Goal: Check status: Check status

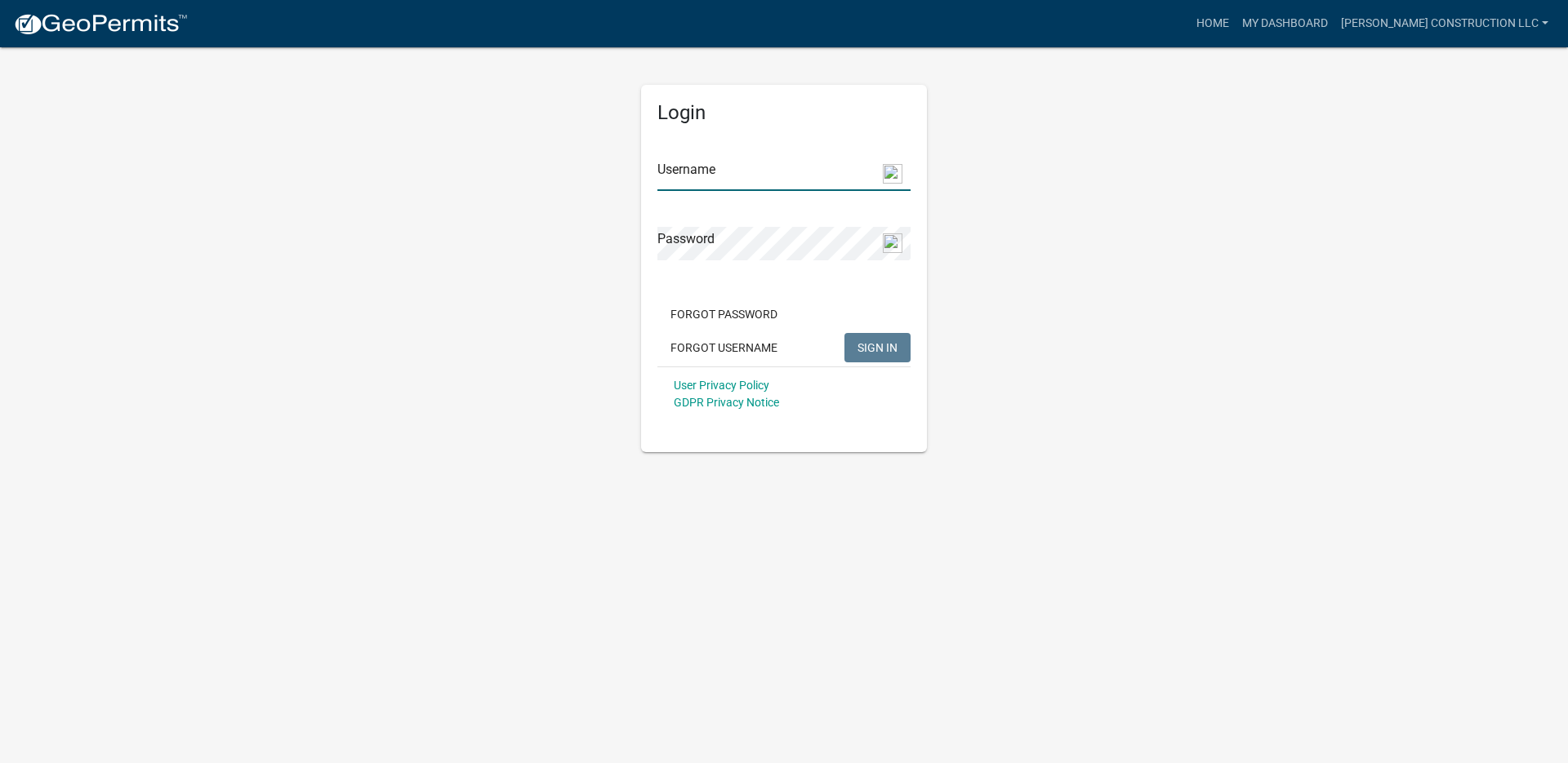
type input "[PERSON_NAME] Construction LLC"
click at [882, 352] on span "SIGN IN" at bounding box center [877, 346] width 40 height 13
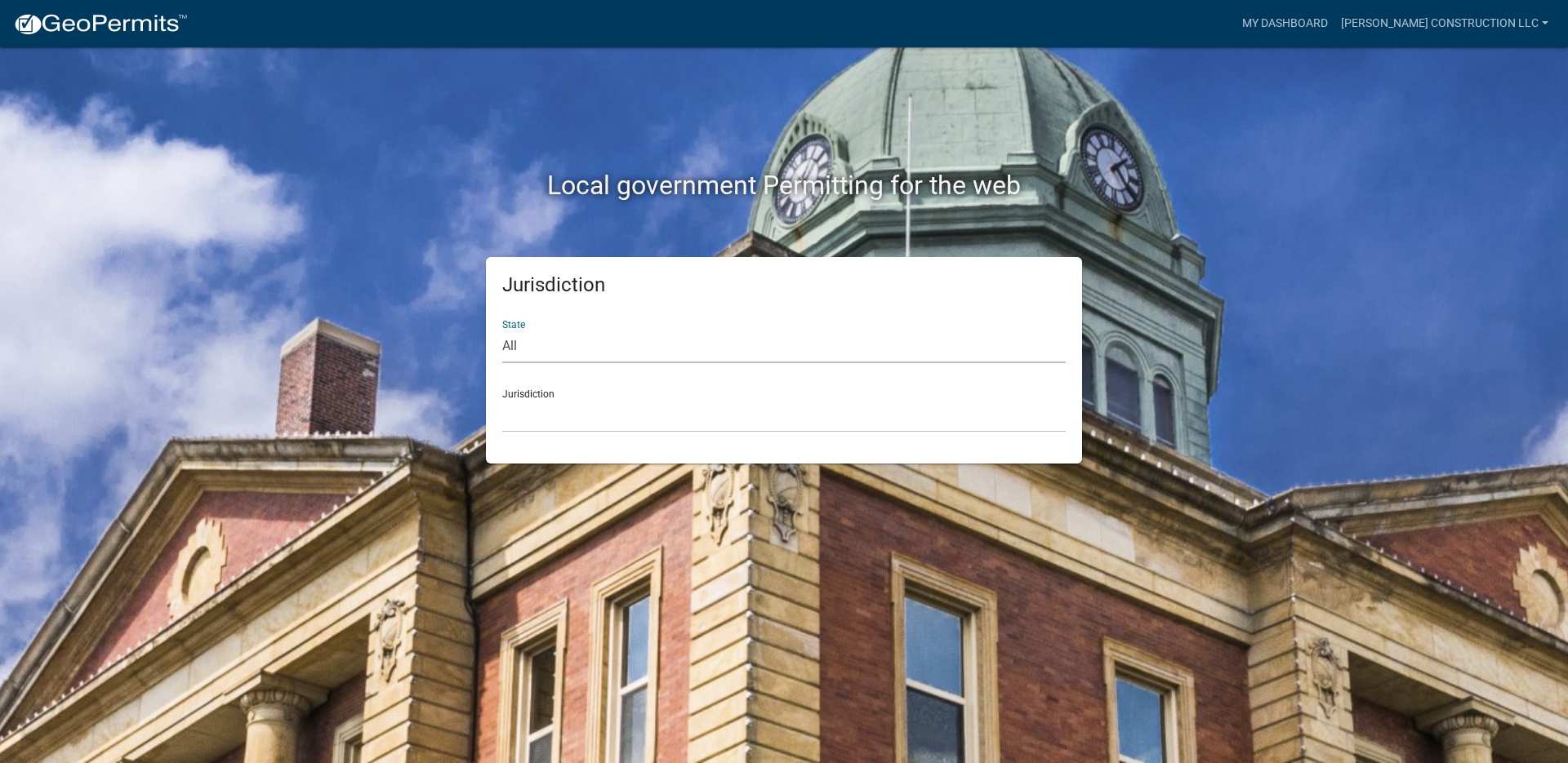
click at [524, 339] on select "All Colorado Georgia Indiana Iowa Kansas Minnesota Ohio South Carolina Wisconsin" at bounding box center [784, 346] width 564 height 33
select select "[US_STATE]"
click at [503, 329] on select "All Colorado Georgia Indiana Iowa Kansas Minnesota Ohio South Carolina Wisconsin" at bounding box center [784, 346] width 564 height 33
click at [555, 421] on select "City of Charlestown, Indiana City of Jeffersonville, Indiana City of Logansport…" at bounding box center [784, 416] width 564 height 33
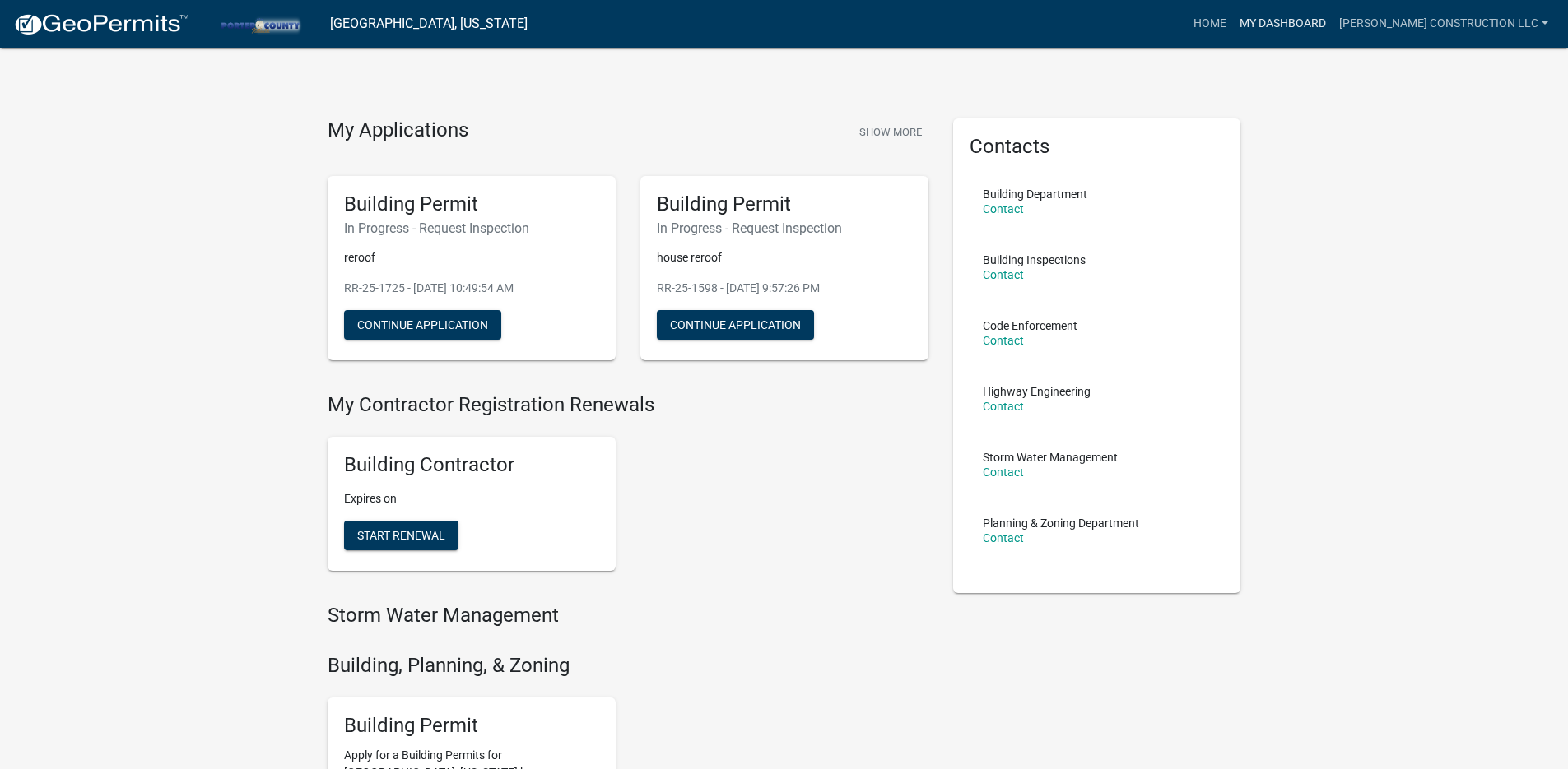
click at [1325, 22] on link "My Dashboard" at bounding box center [1283, 24] width 99 height 32
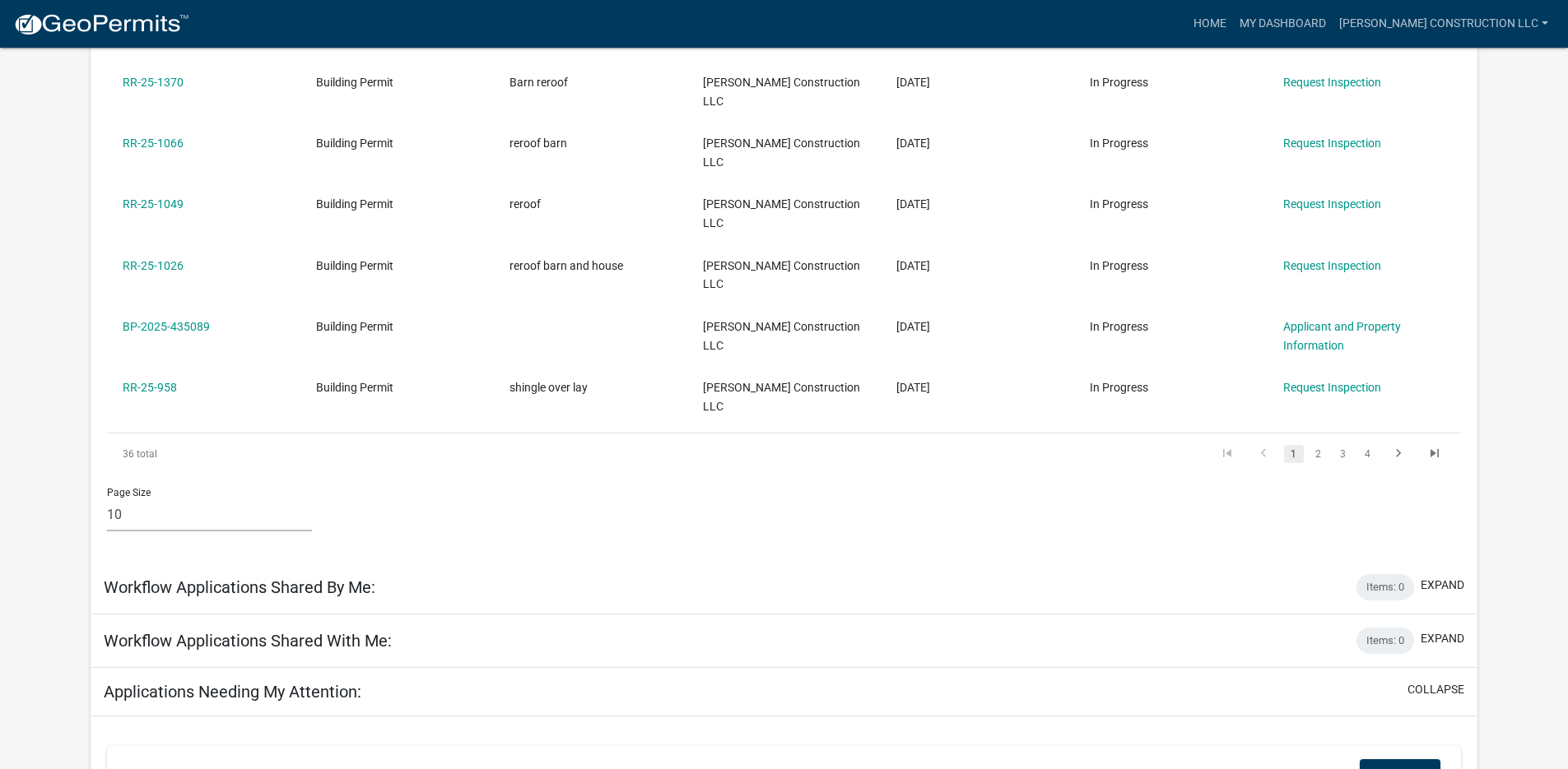
scroll to position [323, 0]
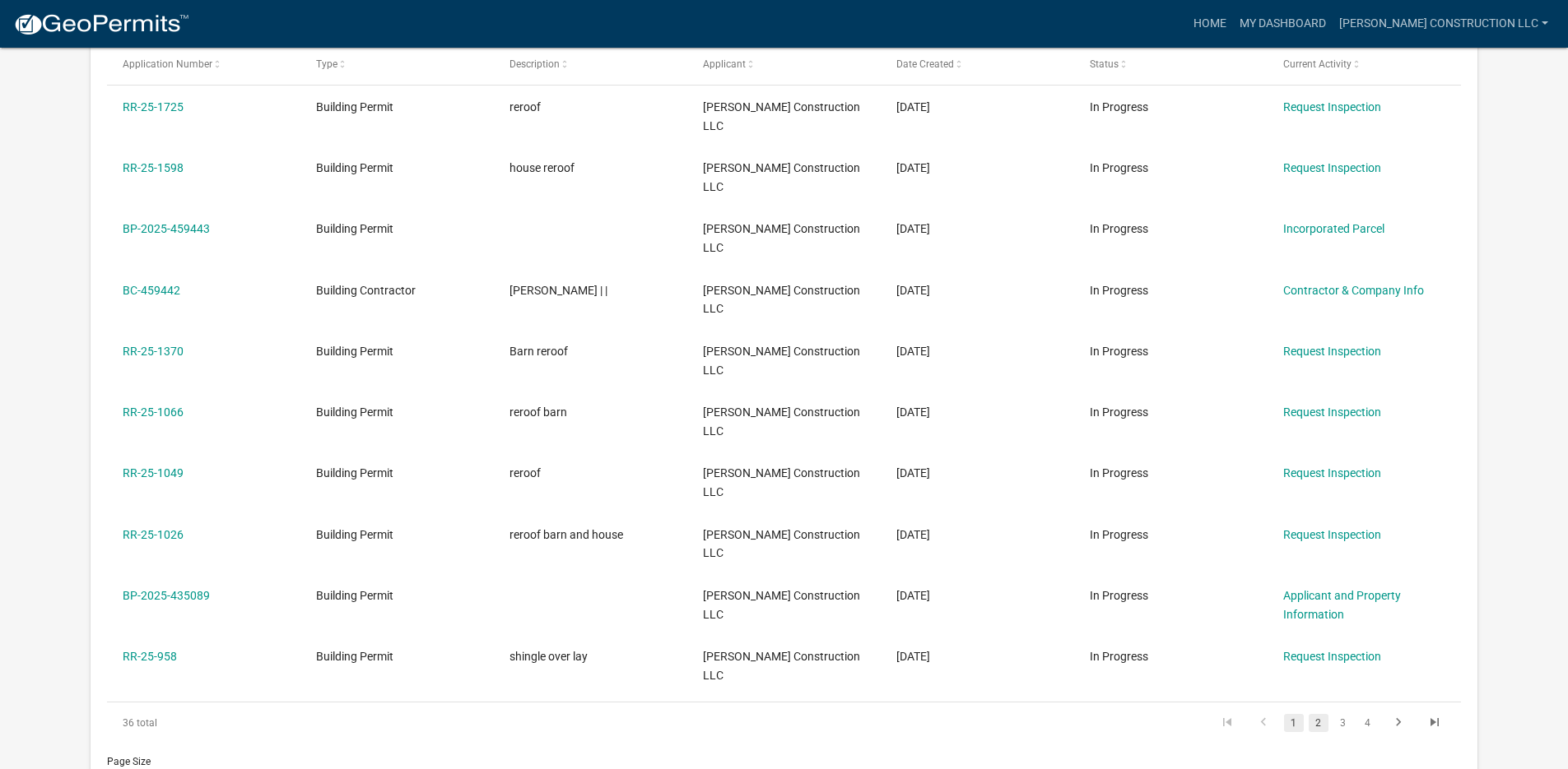
click at [1322, 714] on link "2" at bounding box center [1318, 723] width 20 height 18
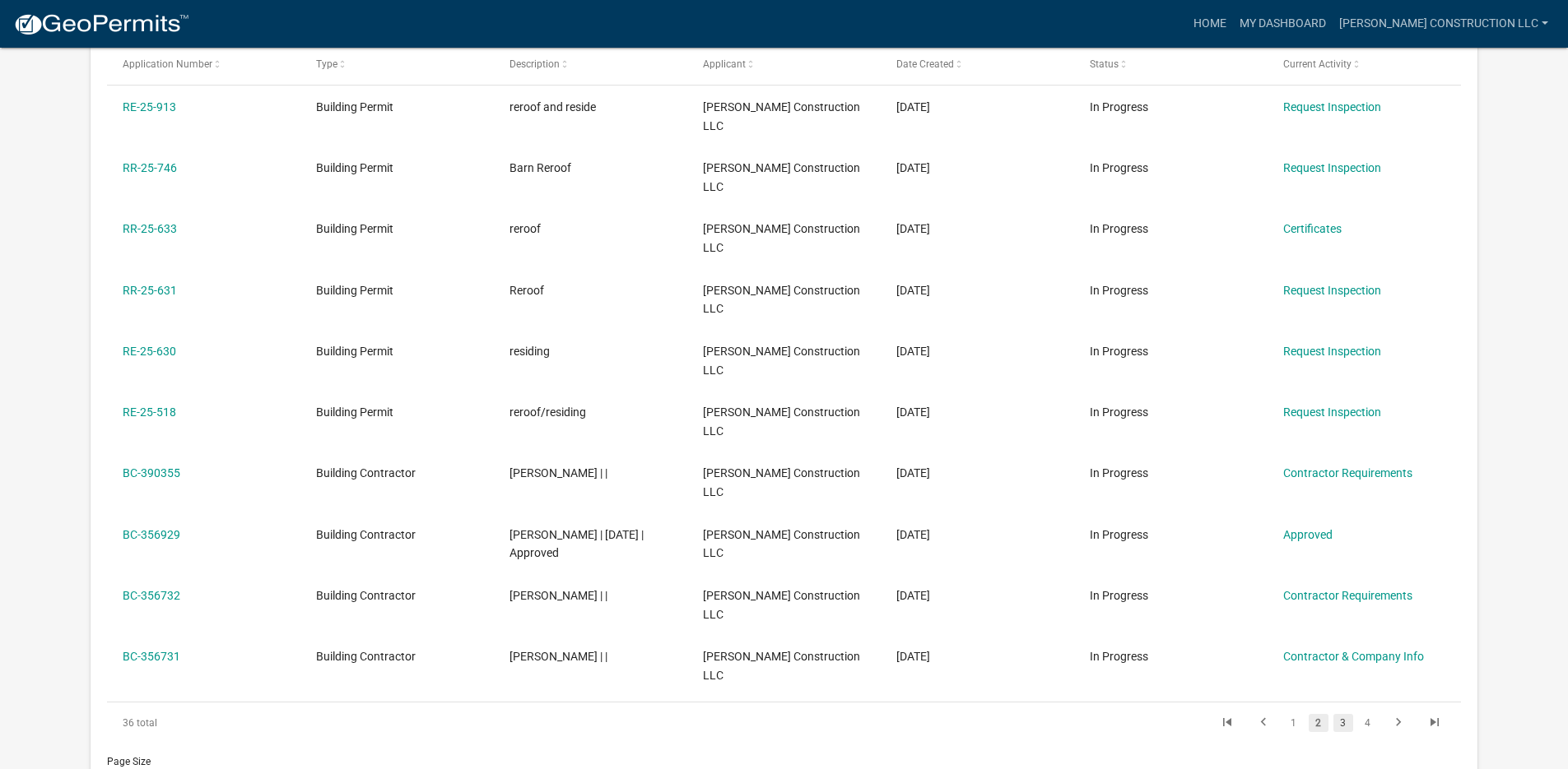
click at [1342, 714] on link "3" at bounding box center [1343, 723] width 20 height 18
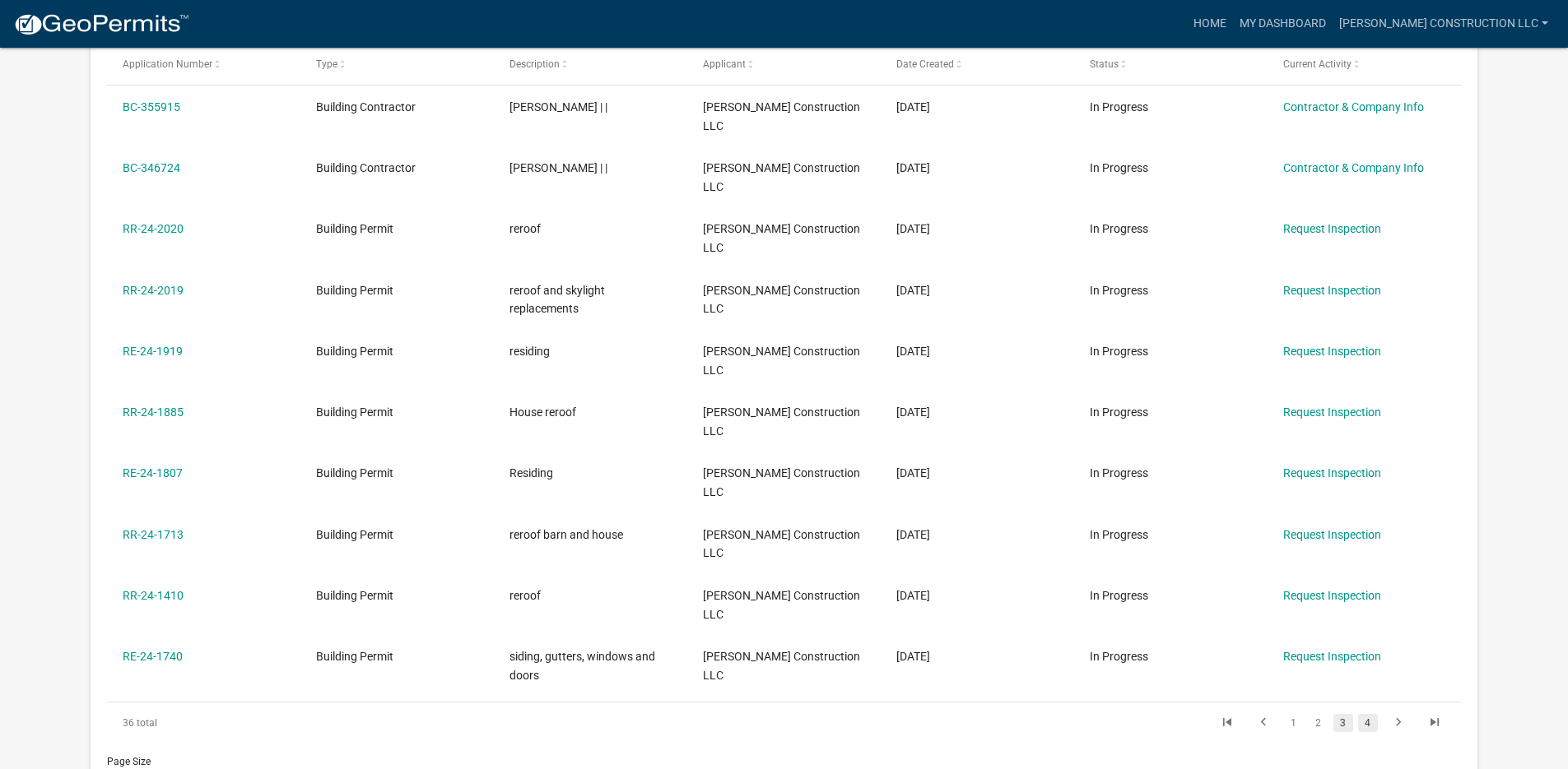
click at [1370, 714] on link "4" at bounding box center [1368, 723] width 20 height 18
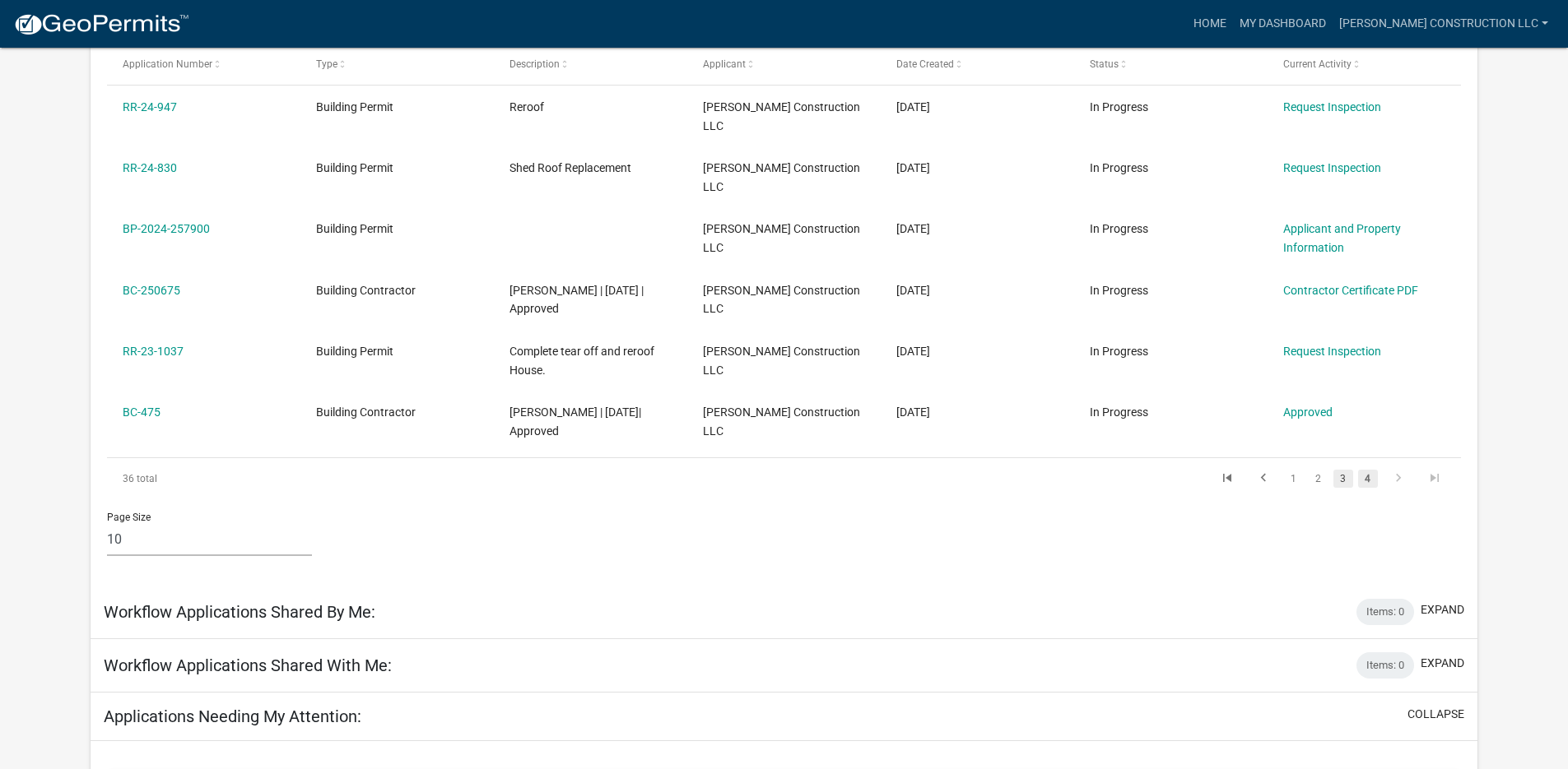
click at [1339, 470] on link "3" at bounding box center [1343, 479] width 20 height 18
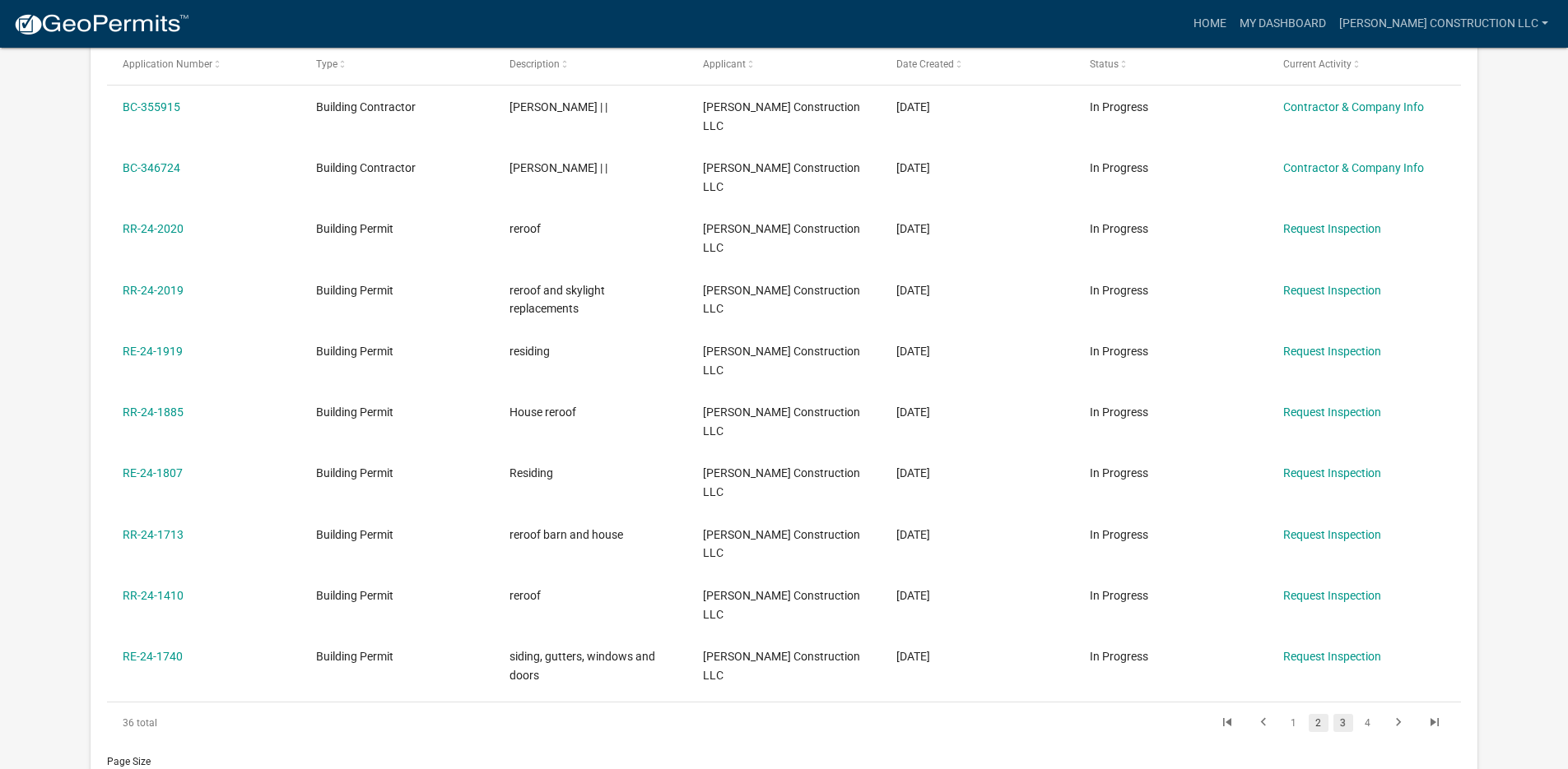
click at [1318, 714] on link "2" at bounding box center [1318, 723] width 20 height 18
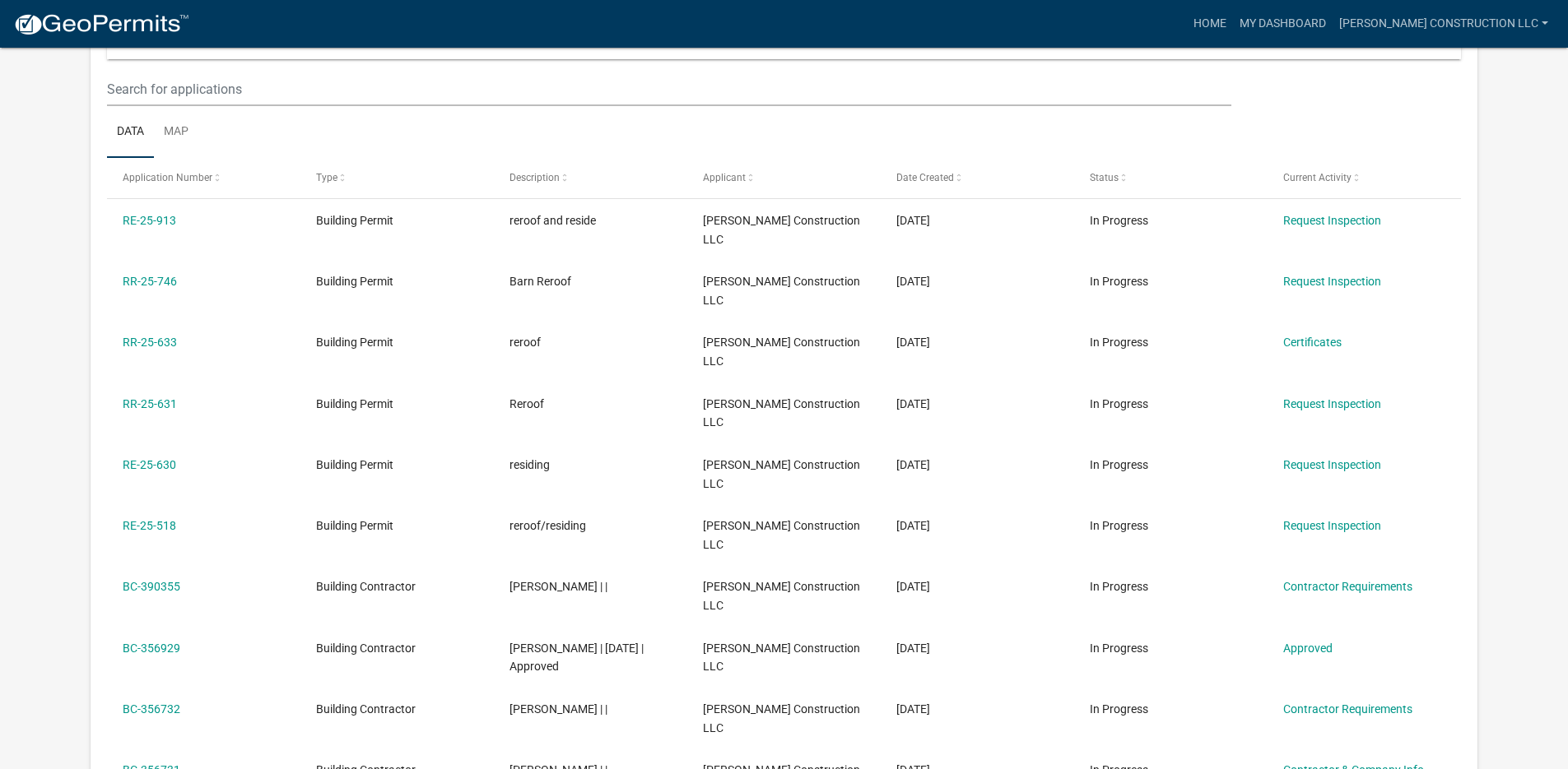
scroll to position [191, 0]
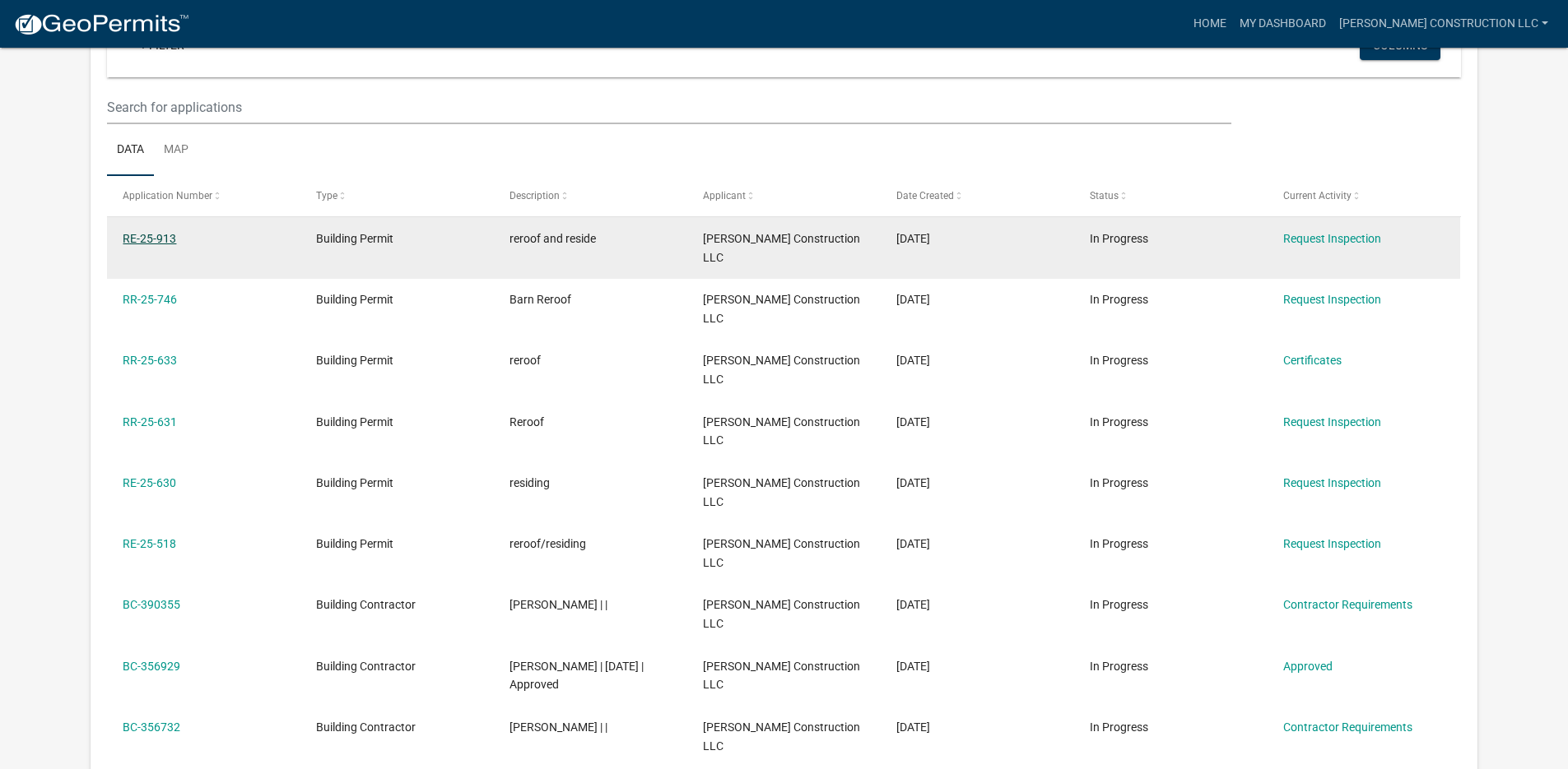
click at [147, 239] on link "RE-25-913" at bounding box center [150, 238] width 54 height 13
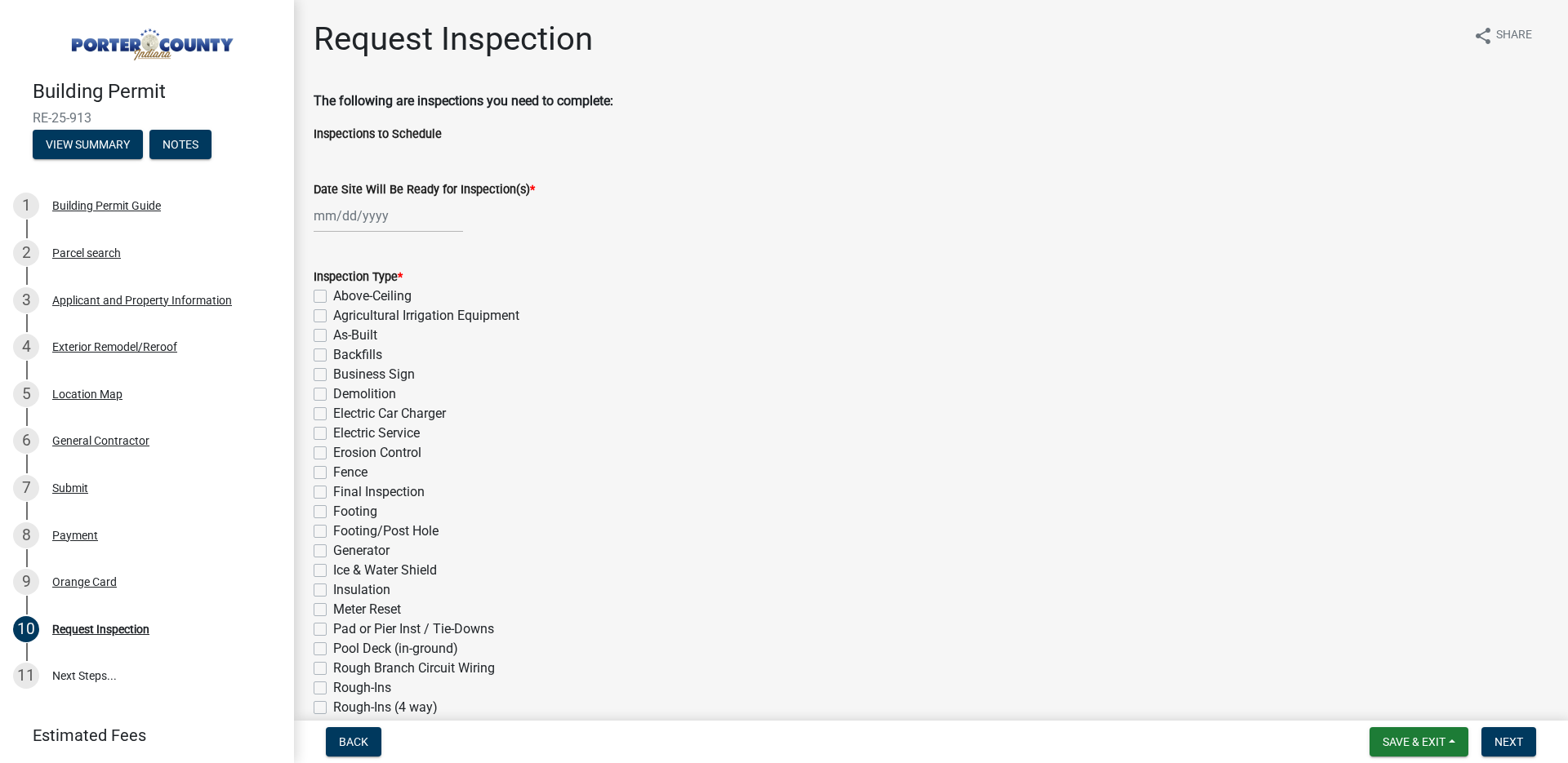
click at [1364, 503] on div "Footing" at bounding box center [932, 512] width 1236 height 20
click at [65, 138] on button "View Summary" at bounding box center [88, 145] width 110 height 29
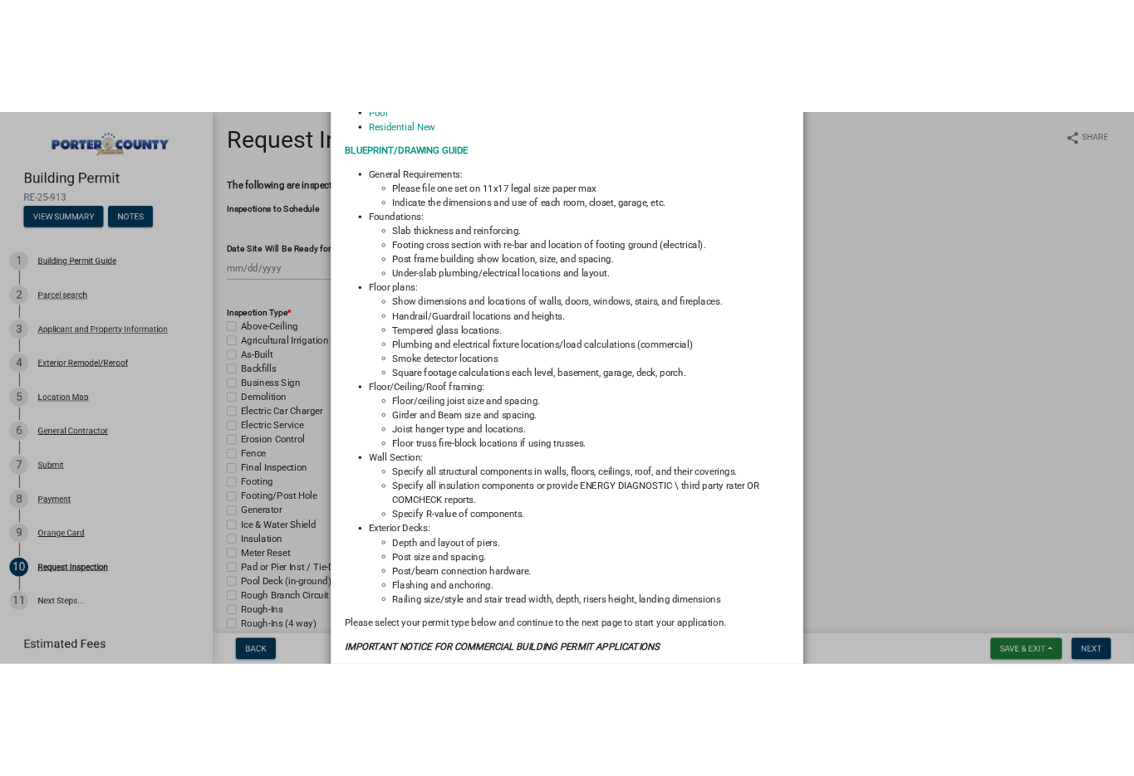
scroll to position [977, 0]
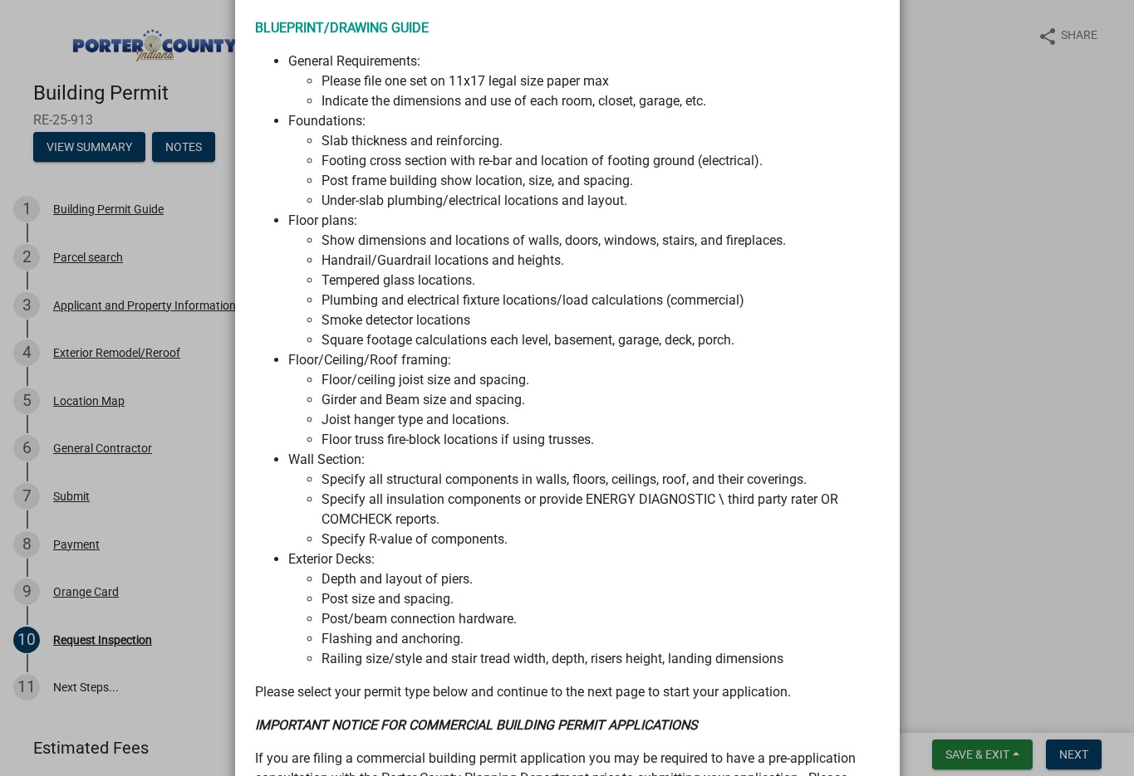
click at [959, 241] on ngb-modal-window "Summary × Printer Friendly Building Permit Guide Parcel search Applicant and Pr…" at bounding box center [567, 388] width 1134 height 776
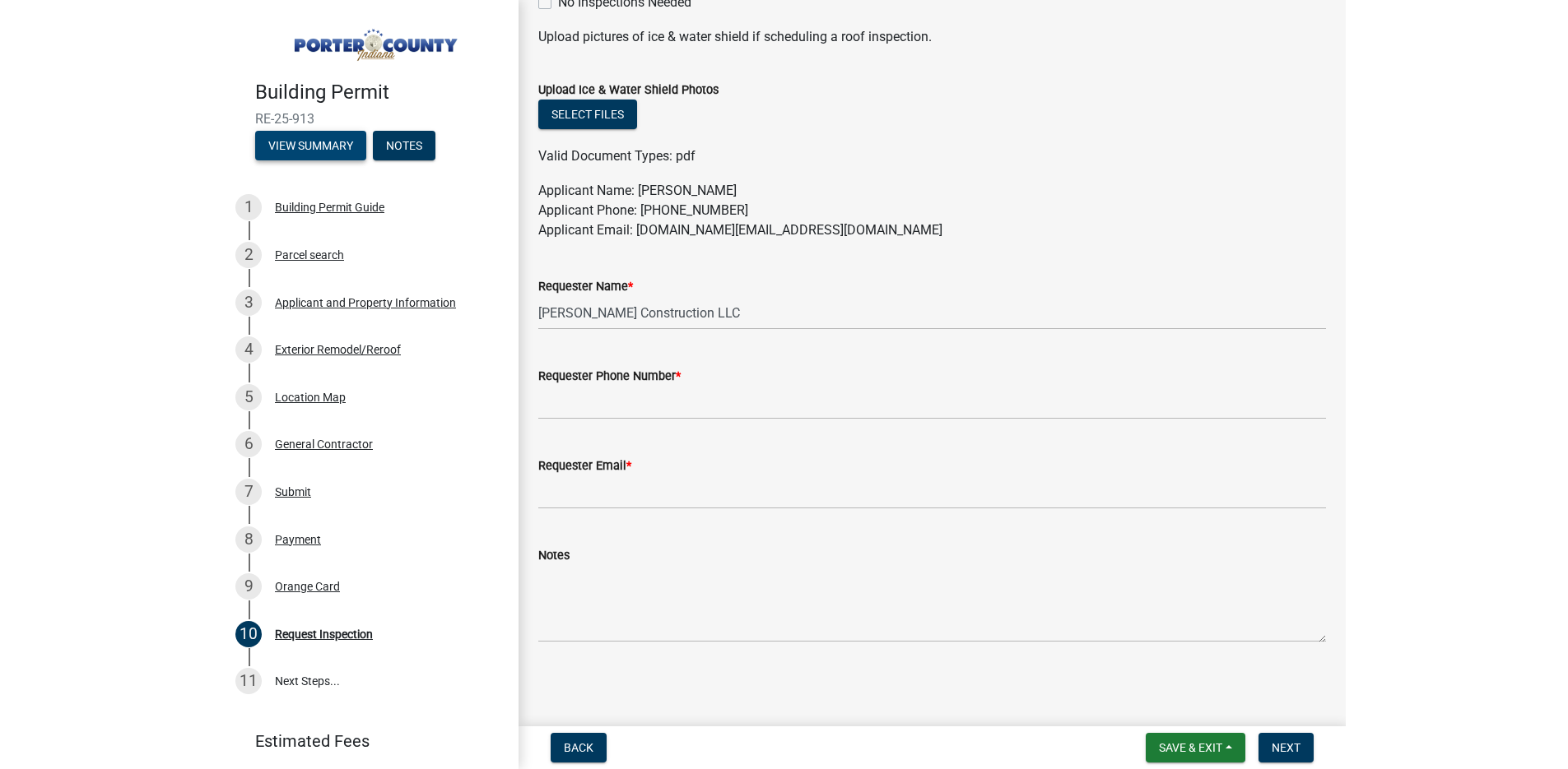
scroll to position [0, 0]
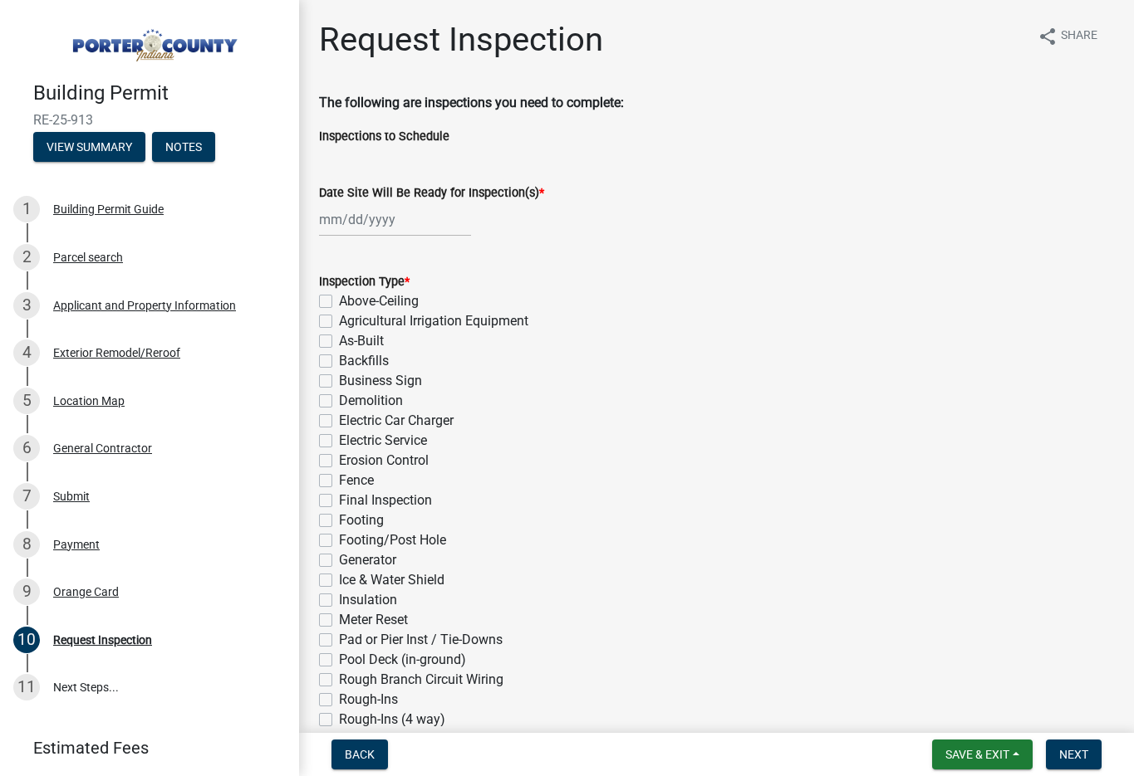
click at [197, 81] on h4 "Building Permit" at bounding box center [159, 93] width 252 height 24
click at [194, 148] on button "Notes" at bounding box center [183, 147] width 63 height 30
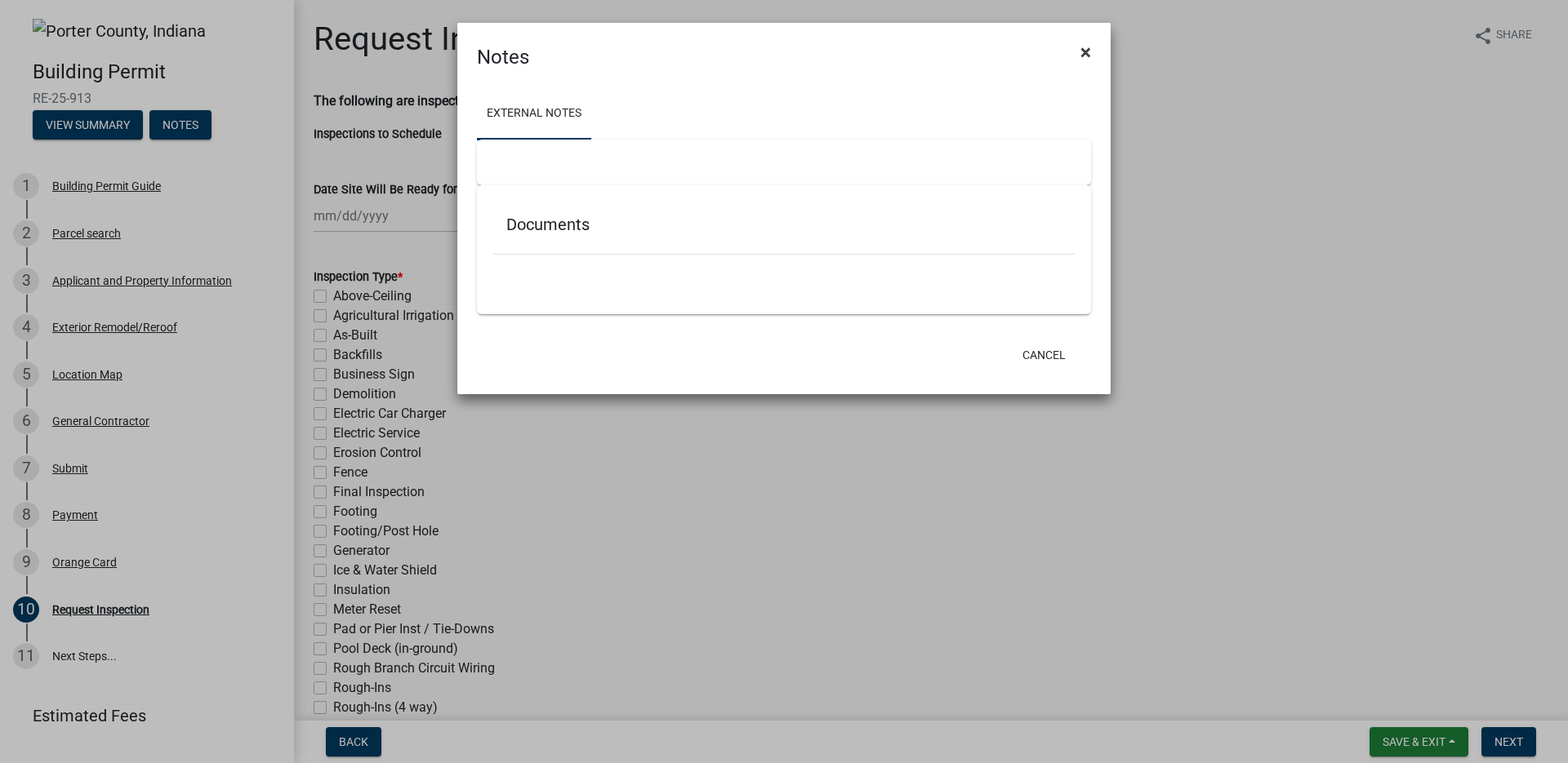
click at [1093, 50] on button "×" at bounding box center [1085, 52] width 36 height 46
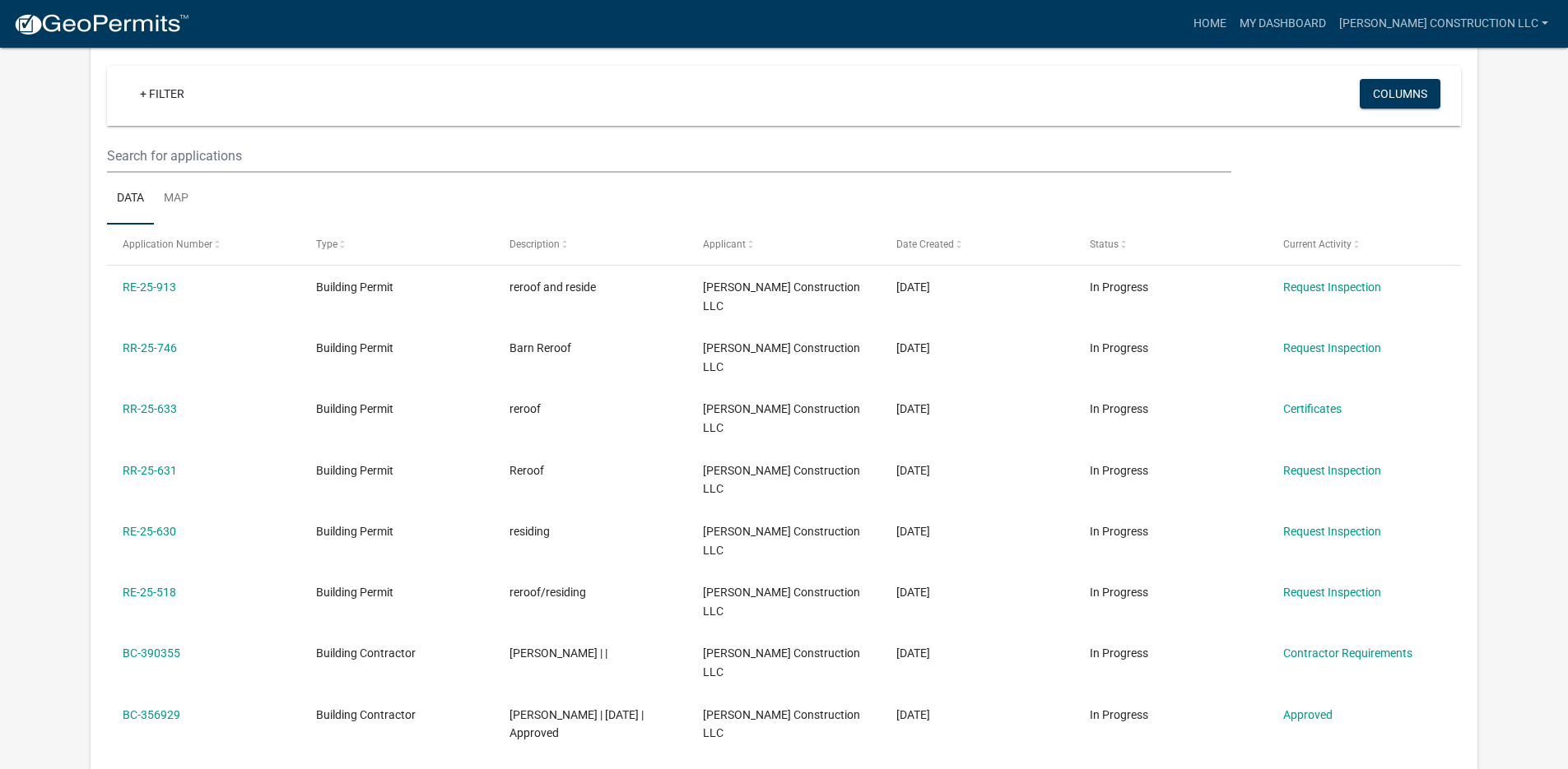
scroll to position [145, 0]
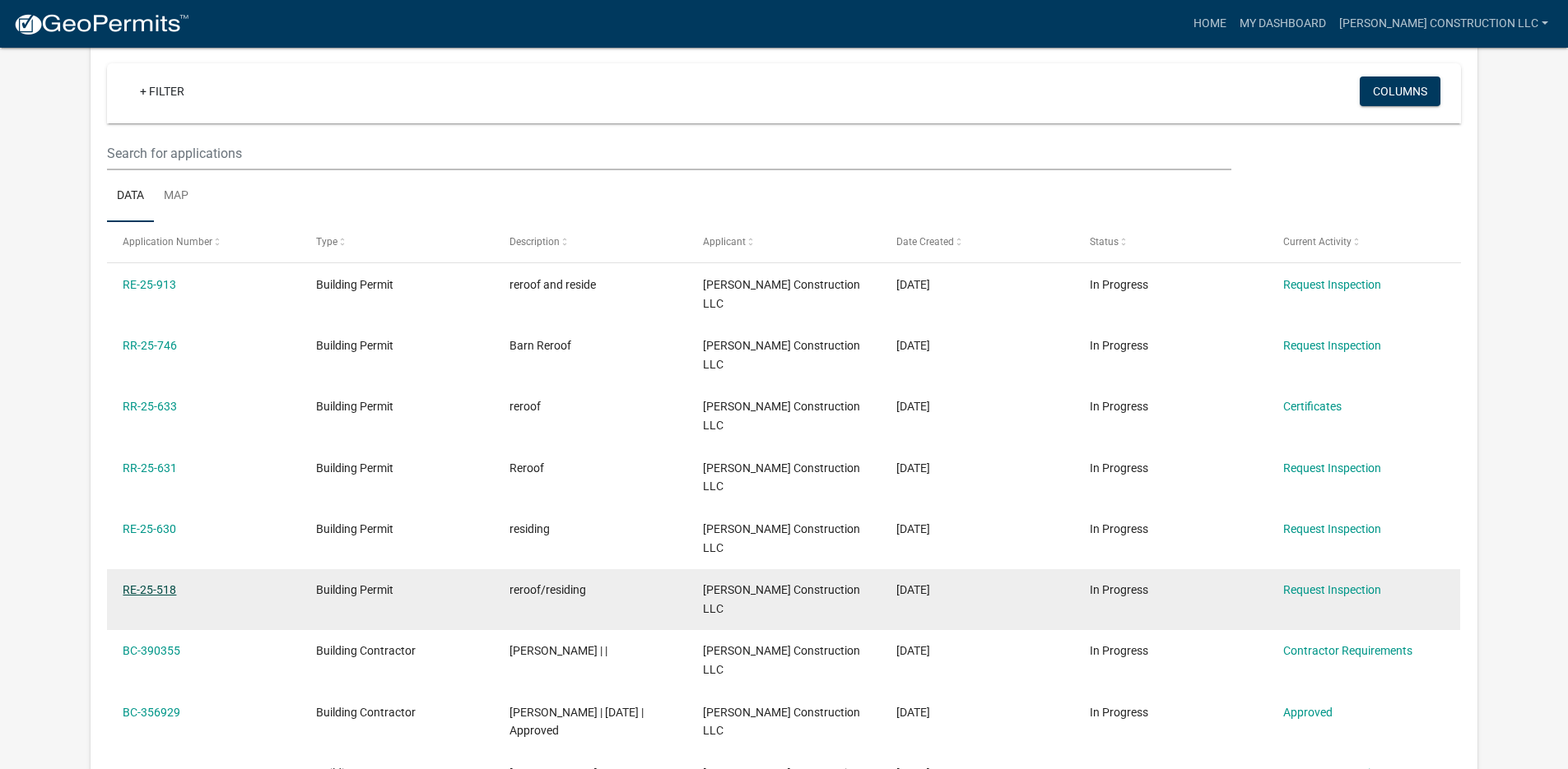
click at [153, 584] on link "RE-25-518" at bounding box center [150, 590] width 54 height 13
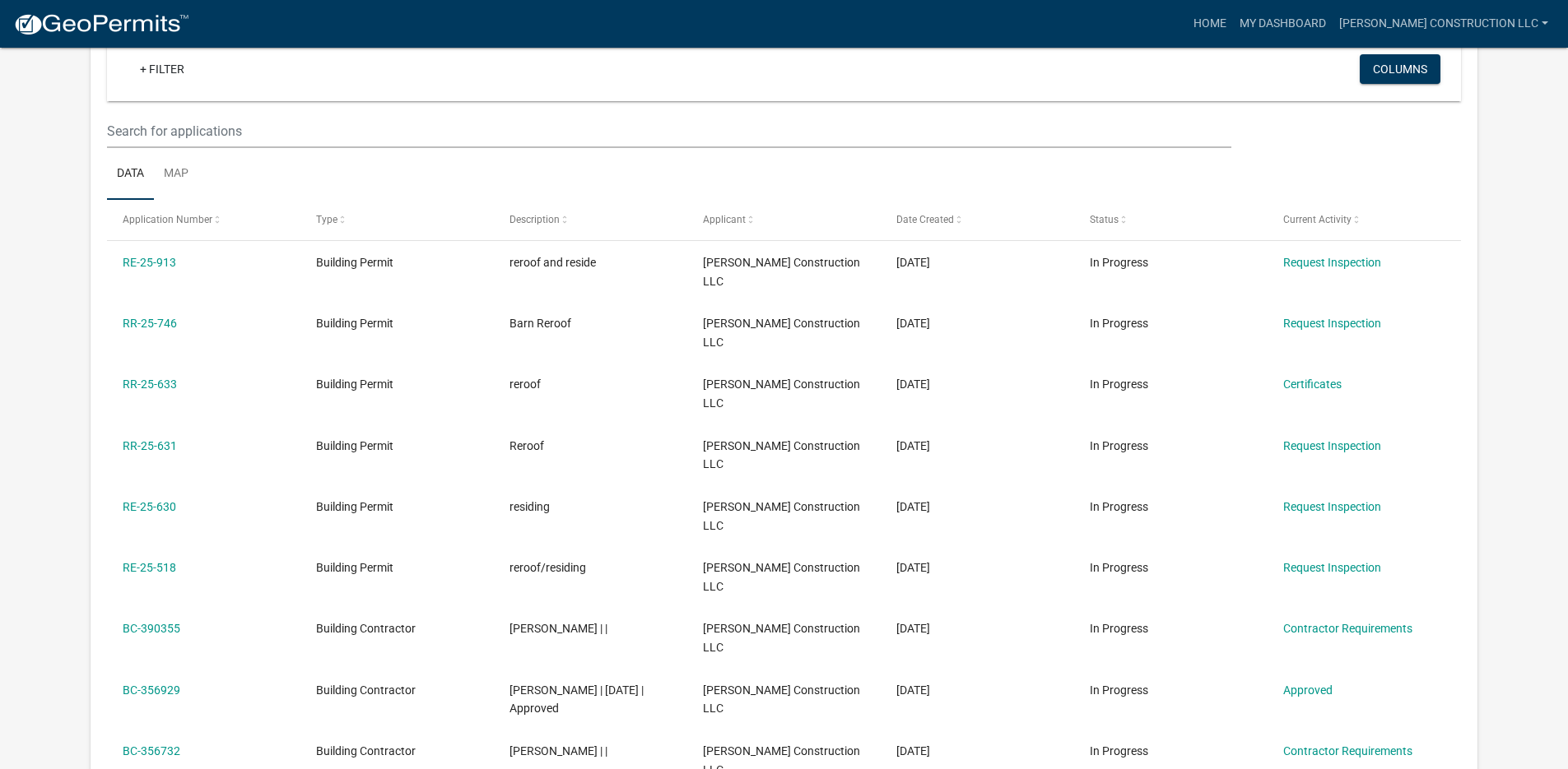
scroll to position [182, 0]
